Goal: Task Accomplishment & Management: Manage account settings

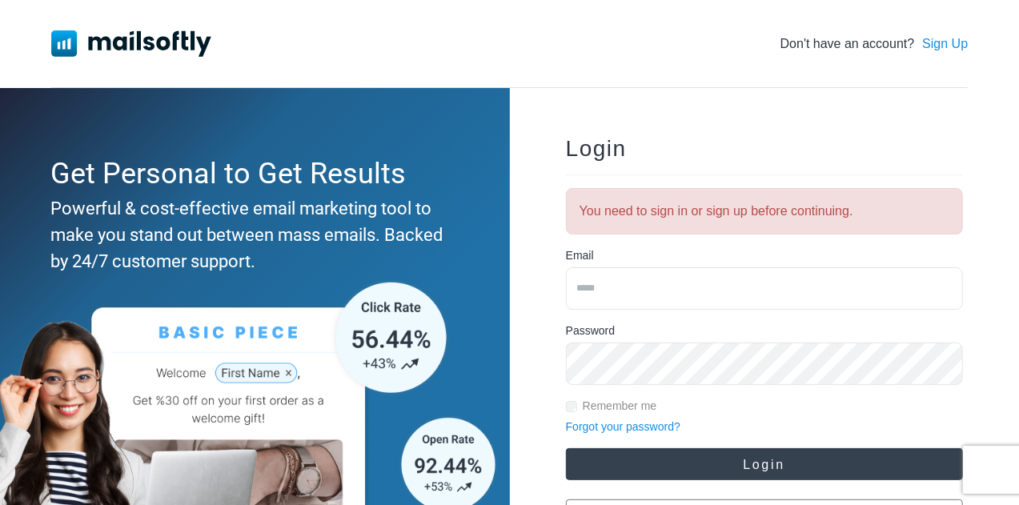
type input "**********"
click at [781, 462] on button "Login" at bounding box center [764, 464] width 397 height 32
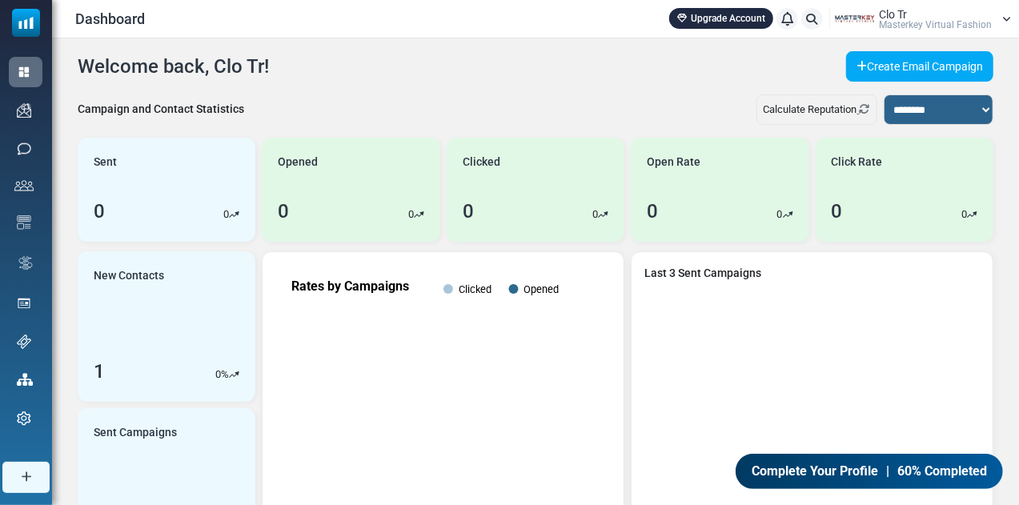
click at [938, 20] on span "Masterkey Virtual Fashion" at bounding box center [935, 25] width 113 height 10
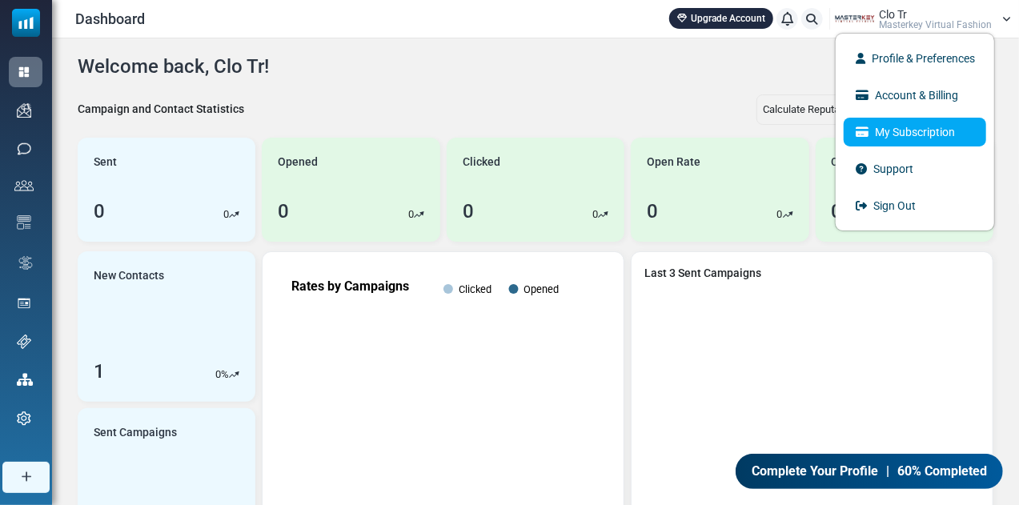
click at [915, 128] on link "My Subscription" at bounding box center [914, 132] width 142 height 29
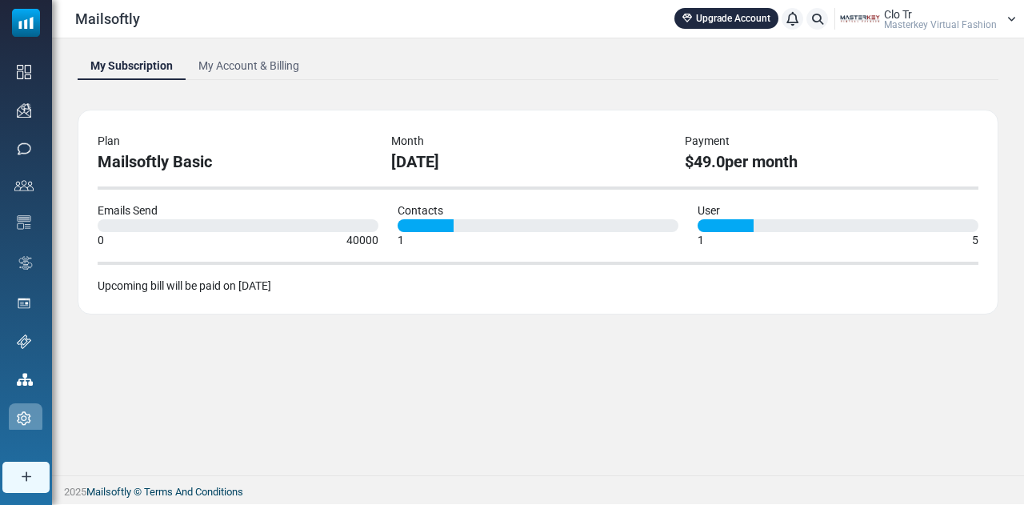
click at [271, 65] on link "My Account & Billing" at bounding box center [249, 65] width 126 height 29
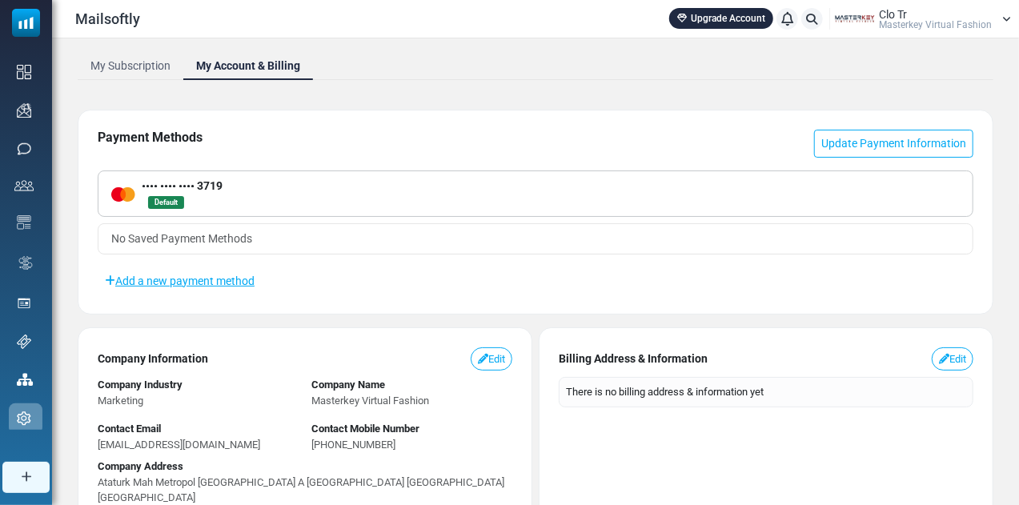
click at [137, 54] on link "My Subscription" at bounding box center [131, 65] width 106 height 29
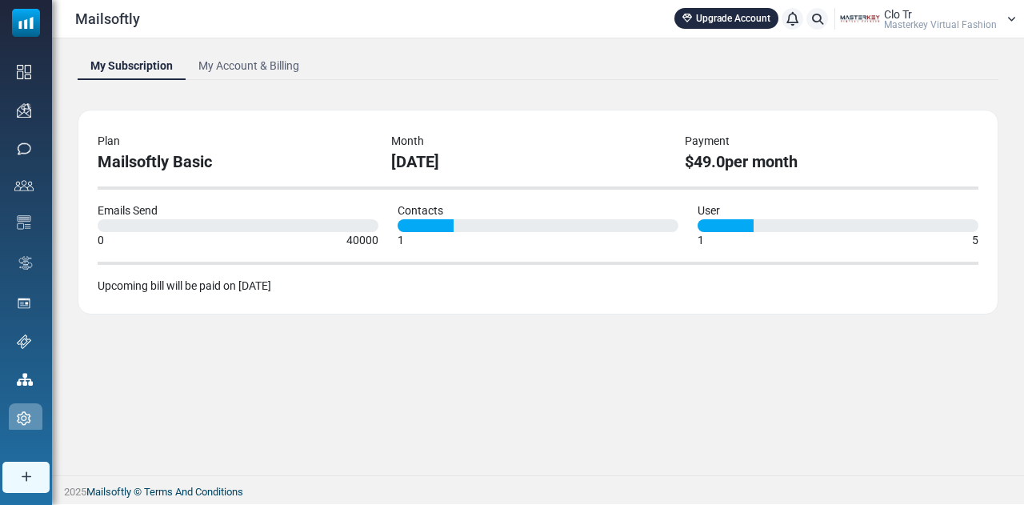
click at [1012, 14] on icon at bounding box center [1011, 19] width 9 height 10
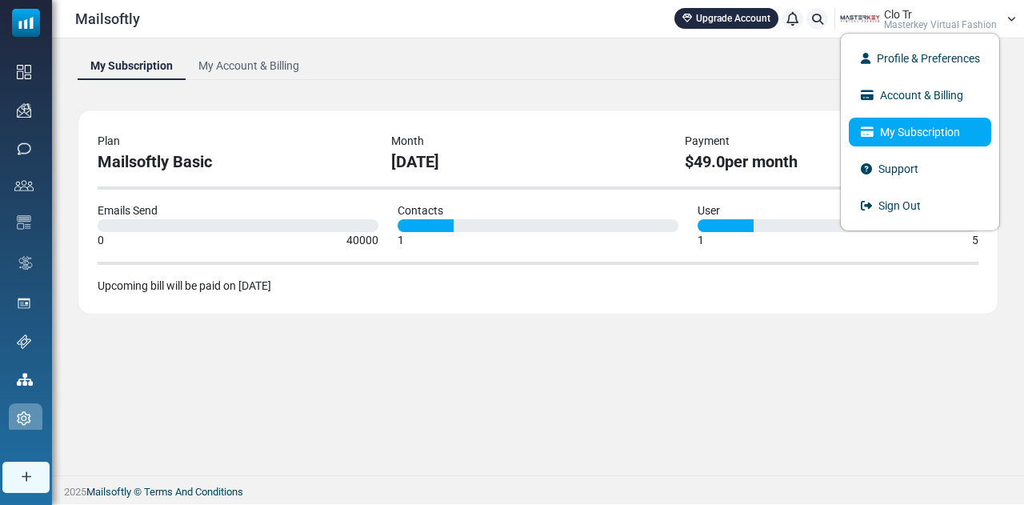
click at [924, 134] on link "My Subscription" at bounding box center [920, 132] width 142 height 29
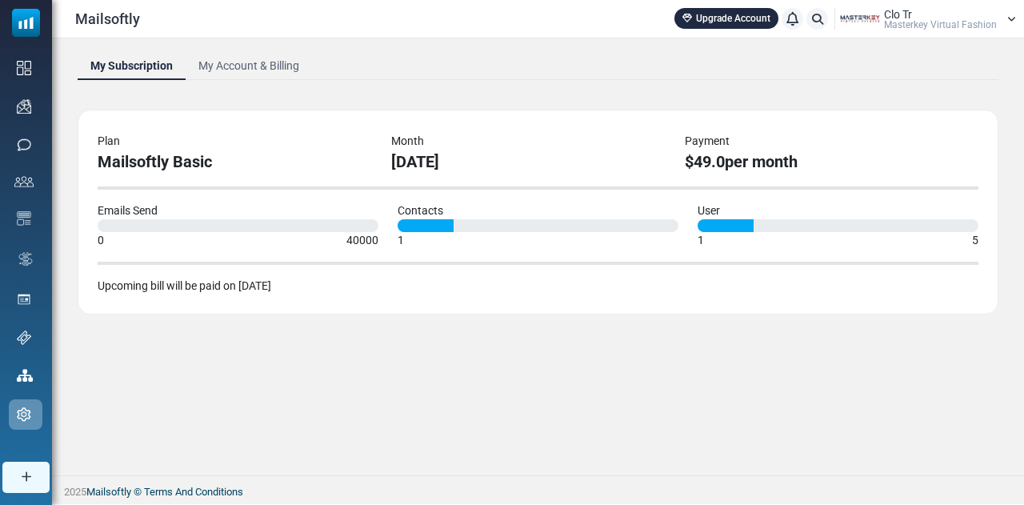
scroll to position [3, 0]
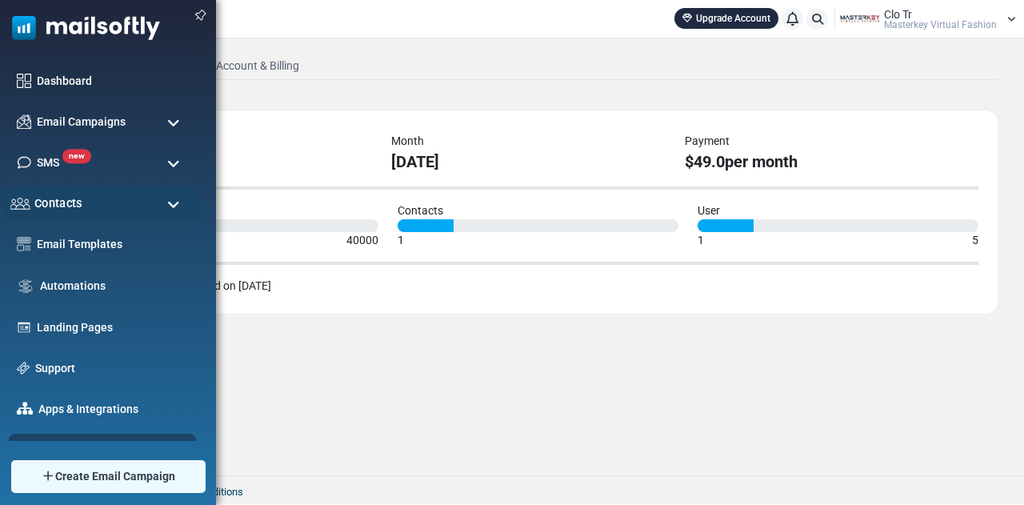
click at [89, 202] on div "Contacts" at bounding box center [102, 203] width 197 height 34
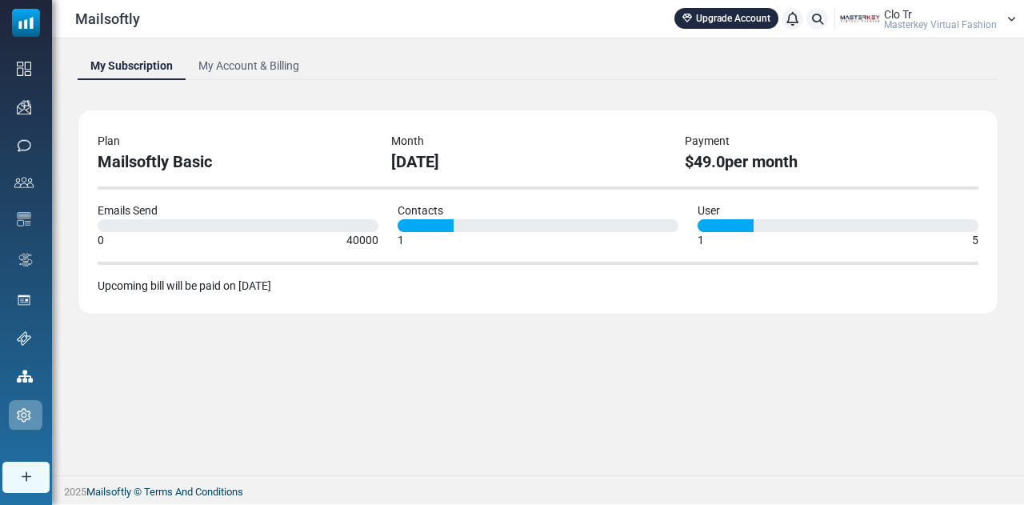
click at [999, 25] on div "Clo Tr Masterkey Virtual Fashion" at bounding box center [928, 19] width 176 height 24
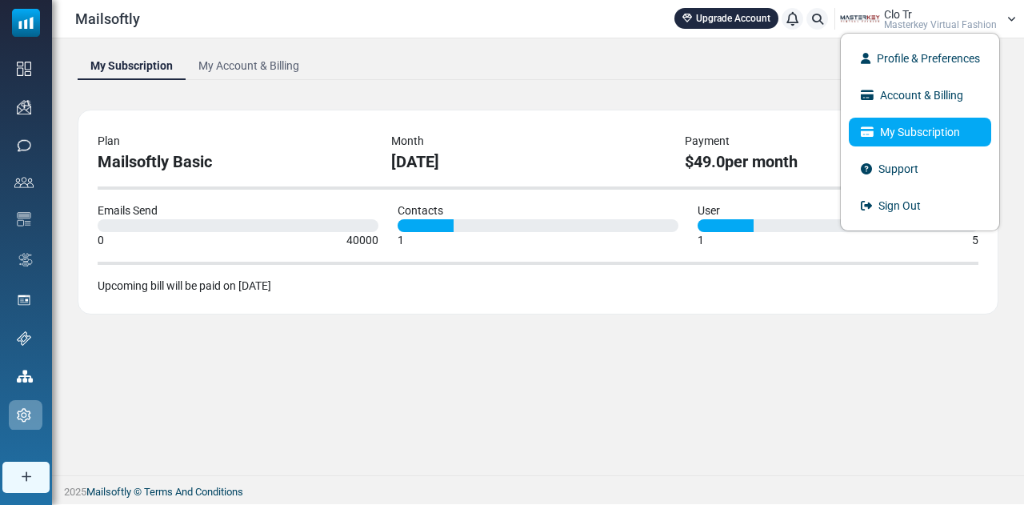
click at [919, 140] on link "My Subscription" at bounding box center [920, 132] width 142 height 29
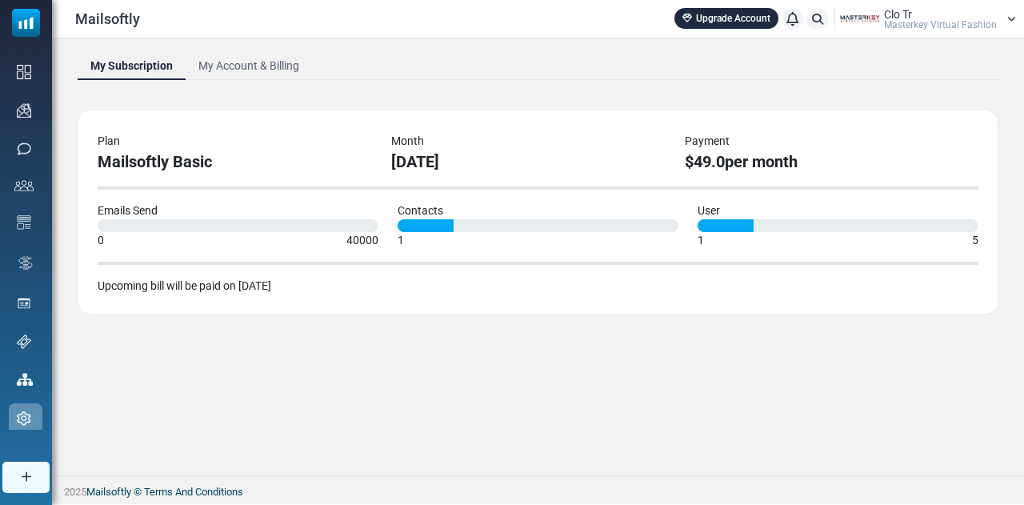
click at [237, 62] on link "My Account & Billing" at bounding box center [249, 65] width 126 height 29
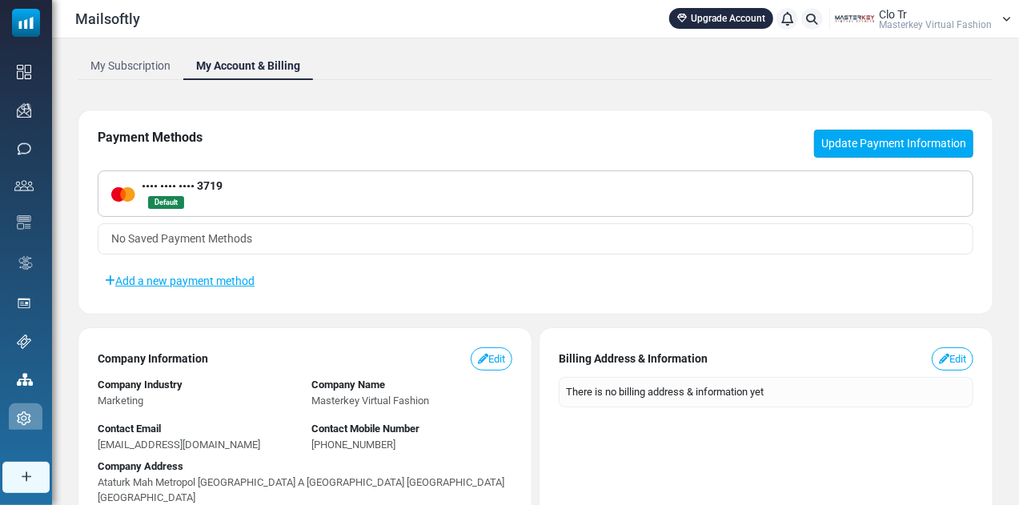
click at [874, 143] on link "Update Payment Information" at bounding box center [893, 144] width 159 height 28
click at [975, 10] on div "Clo Tr Masterkey Virtual Fashion" at bounding box center [935, 19] width 113 height 21
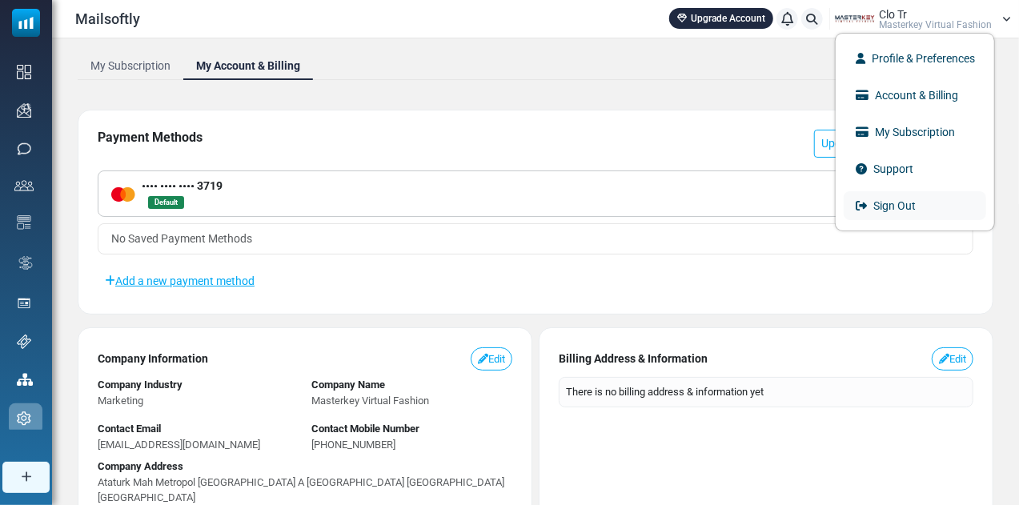
click at [912, 206] on link "Sign Out" at bounding box center [914, 205] width 142 height 29
